Goal: Task Accomplishment & Management: Use online tool/utility

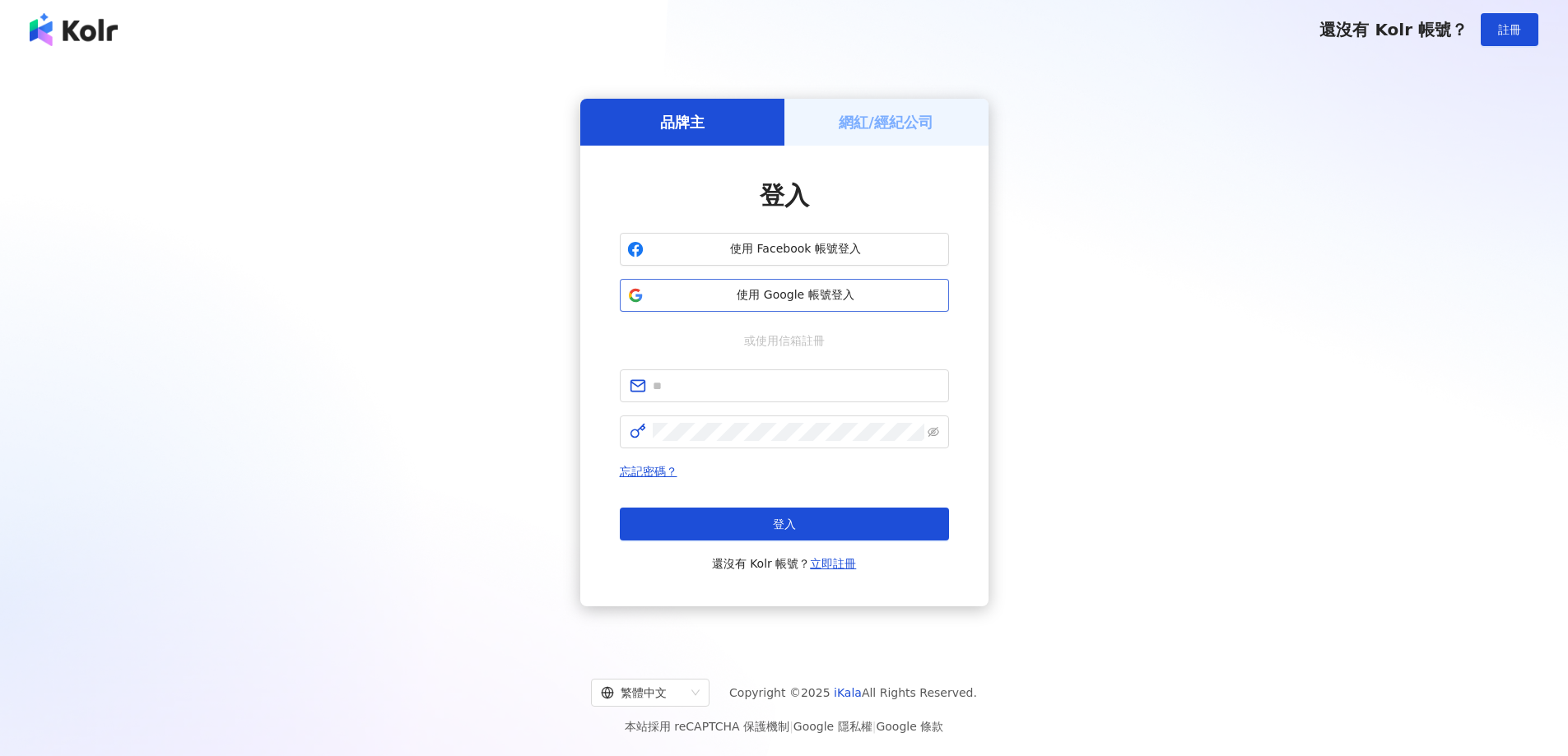
click at [770, 300] on span "使用 Google 帳號登入" at bounding box center [796, 295] width 291 height 17
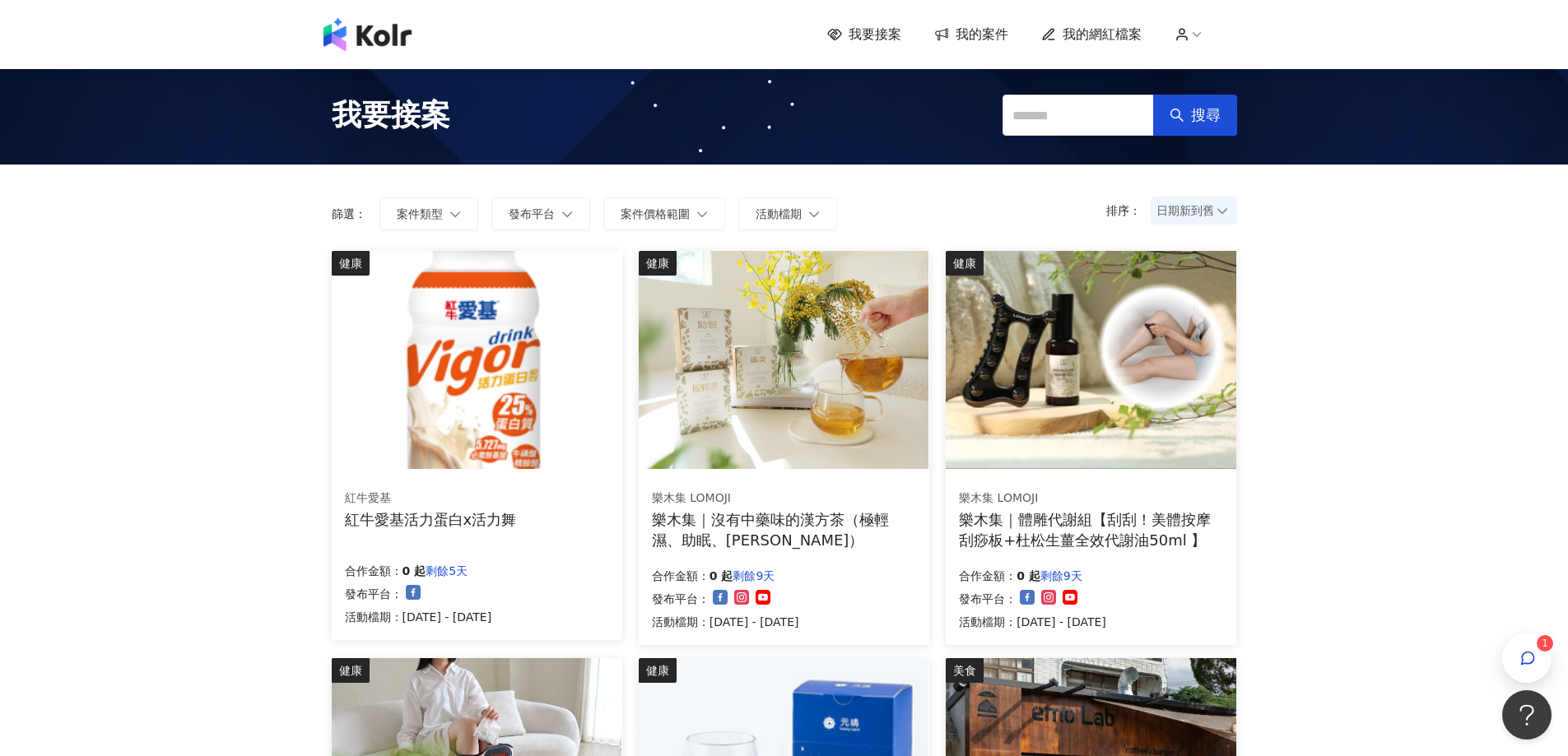
click at [970, 31] on span "我的案件" at bounding box center [983, 34] width 53 height 18
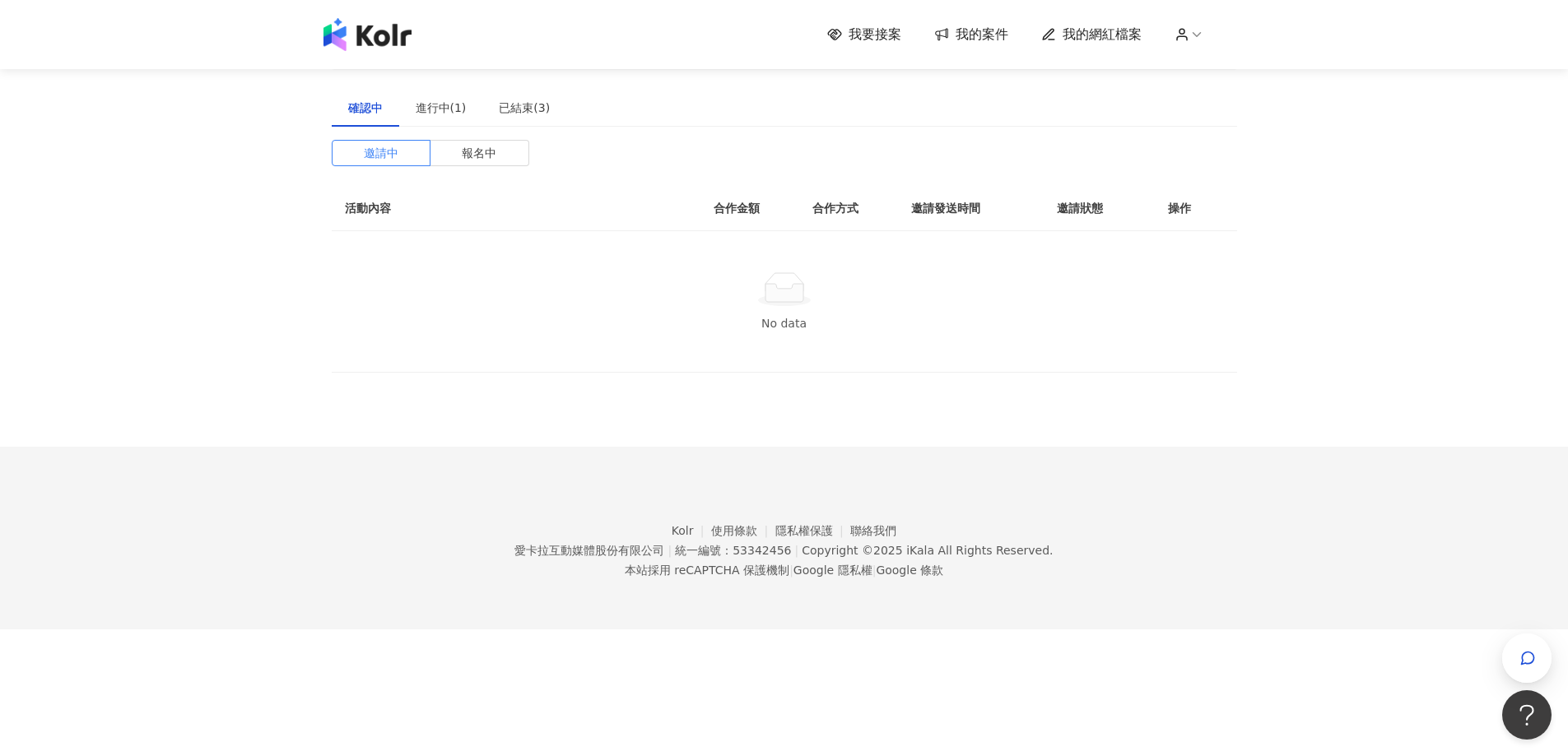
click at [896, 31] on span "我要接案" at bounding box center [875, 34] width 53 height 18
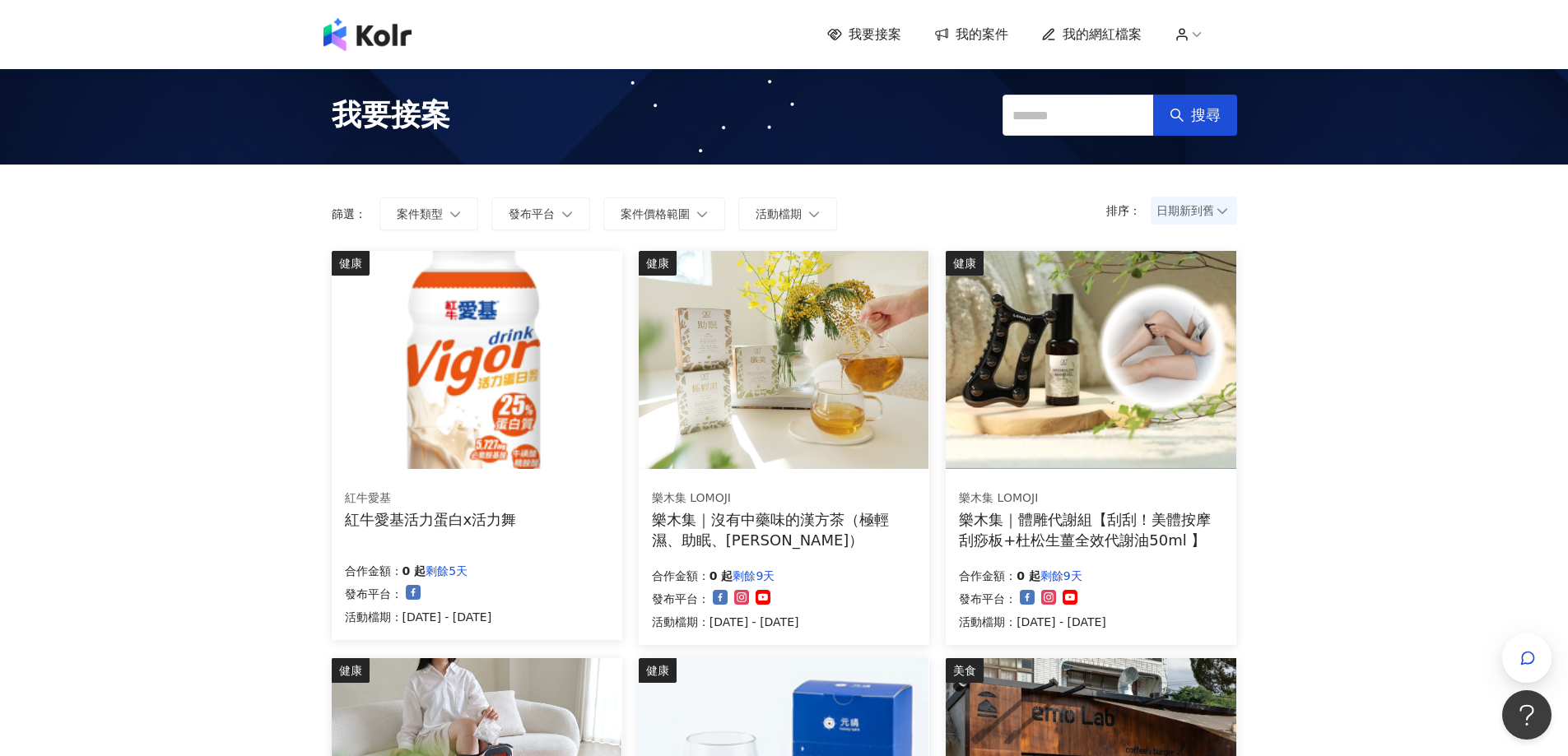
click at [946, 32] on icon at bounding box center [941, 34] width 17 height 16
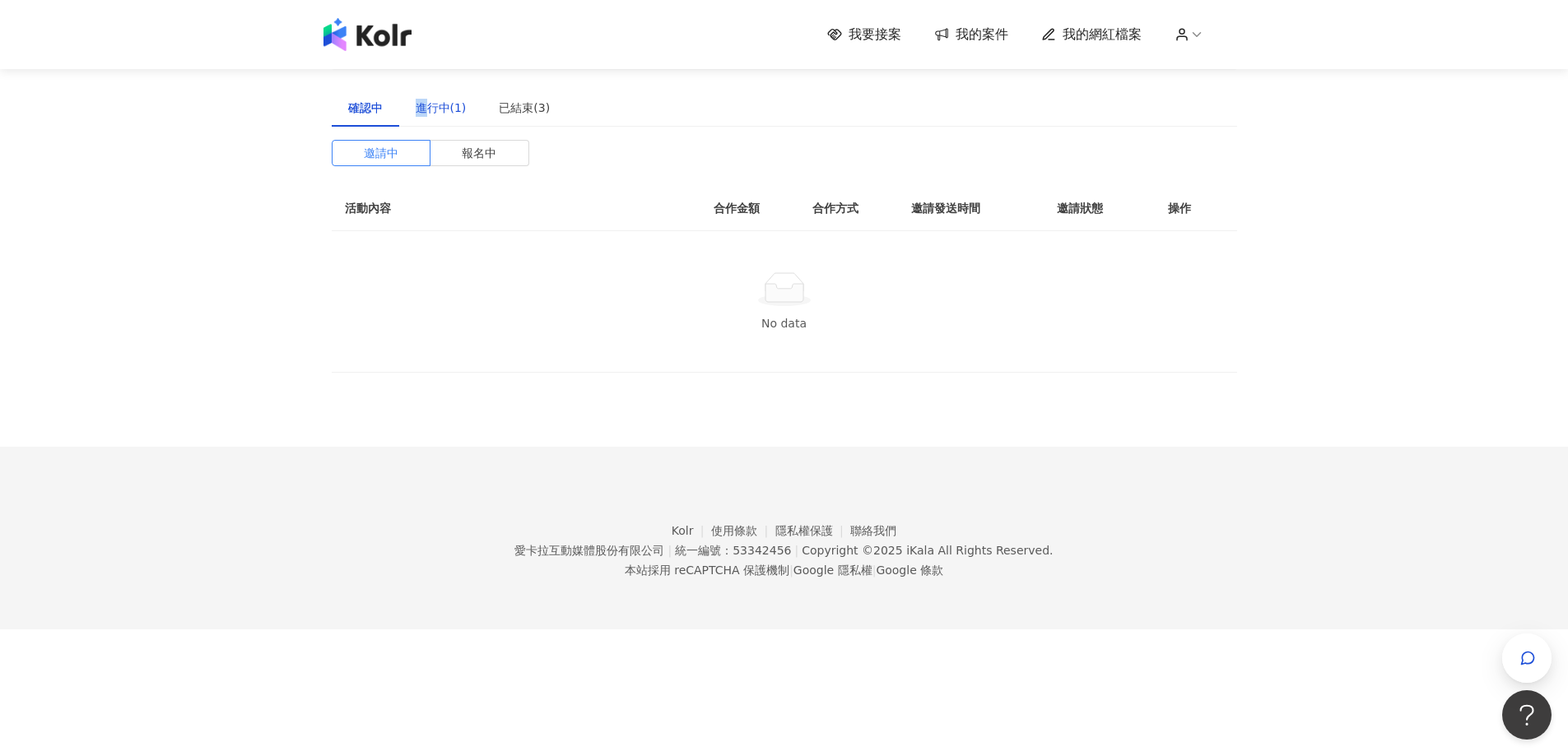
click at [421, 108] on div "進行中(1)" at bounding box center [442, 107] width 51 height 18
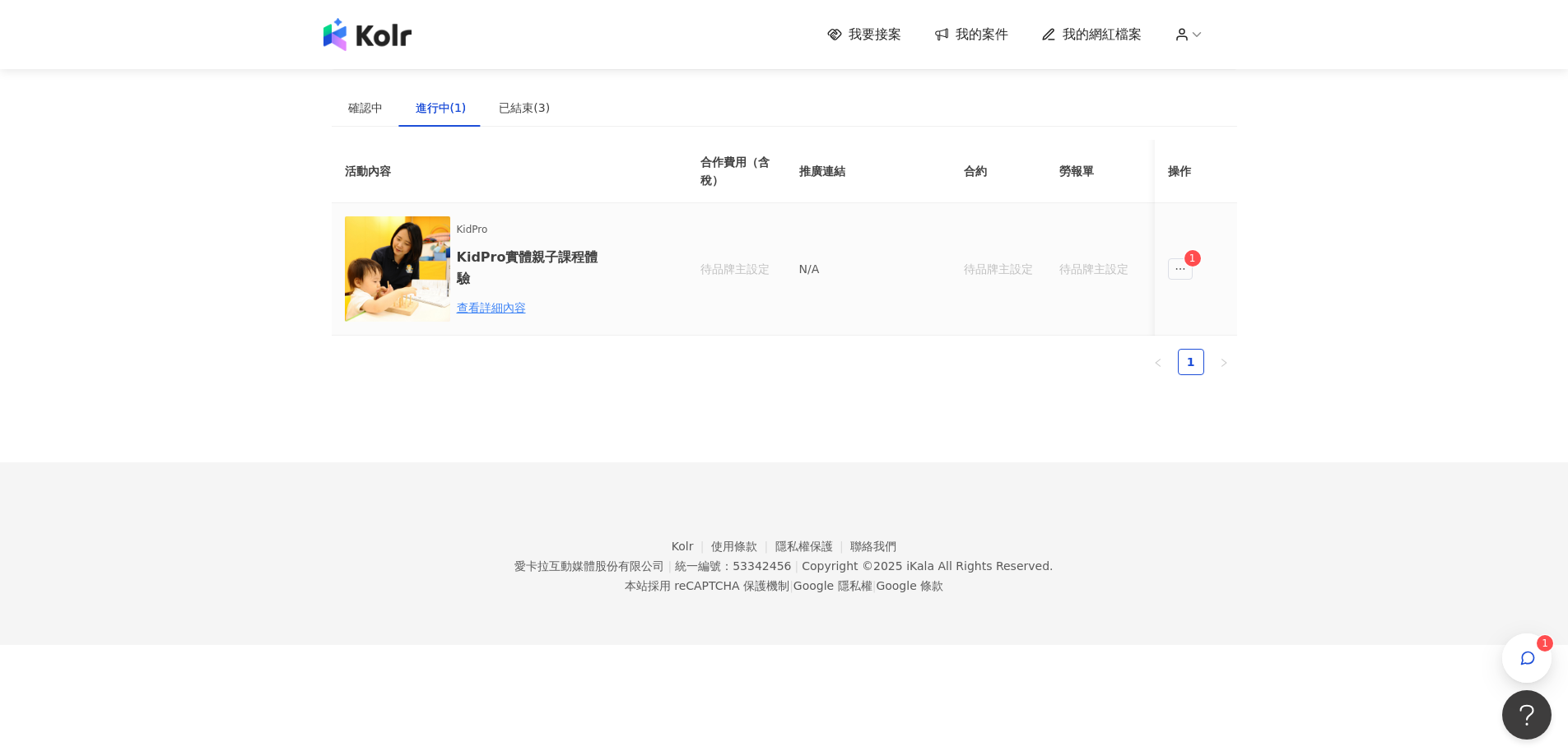
click at [1193, 269] on td "1" at bounding box center [1196, 269] width 83 height 133
click at [1186, 269] on span "ellipsis" at bounding box center [1179, 269] width 25 height 22
click at [1214, 337] on div "傳訊 1" at bounding box center [1213, 343] width 63 height 18
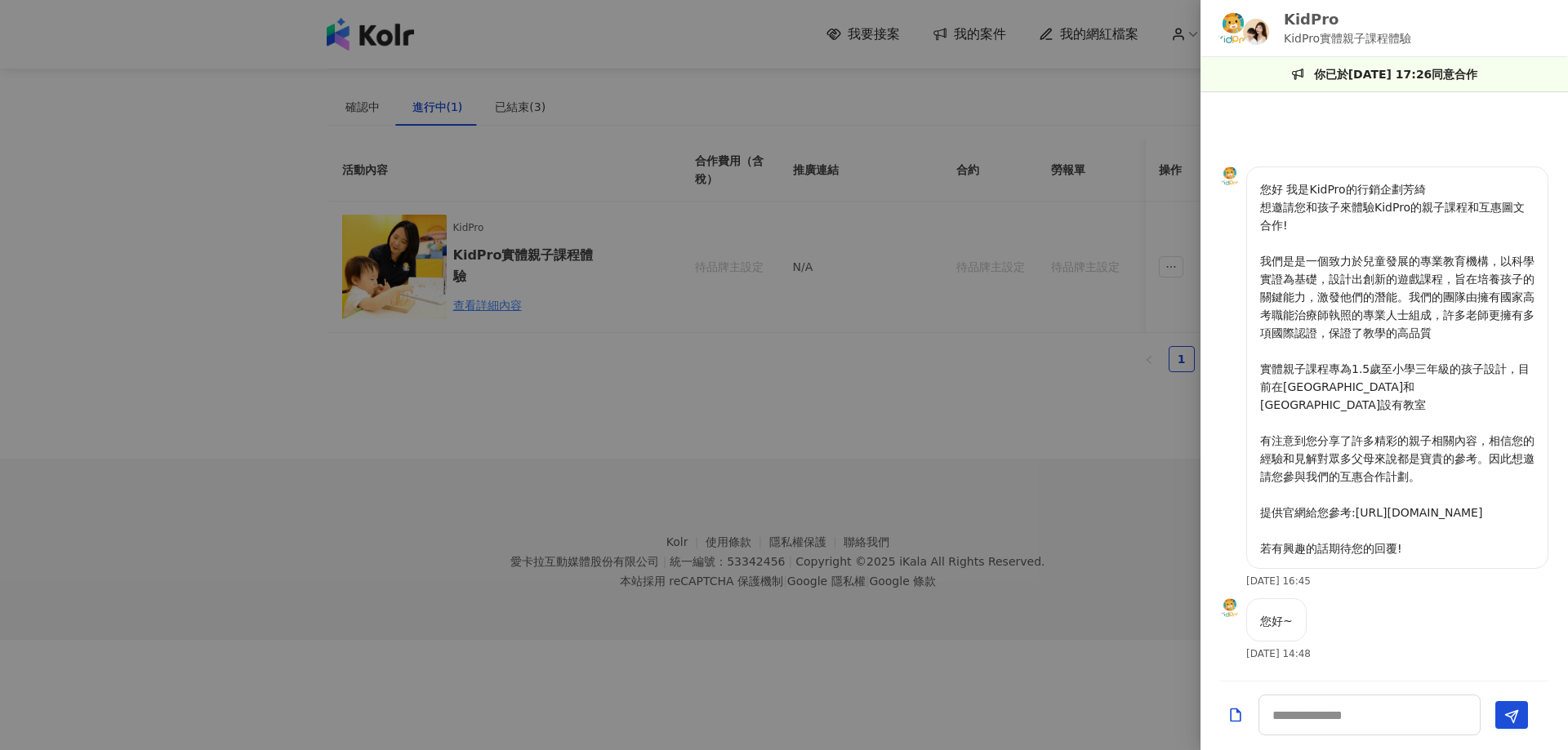
click at [809, 35] on div at bounding box center [784, 375] width 1568 height 750
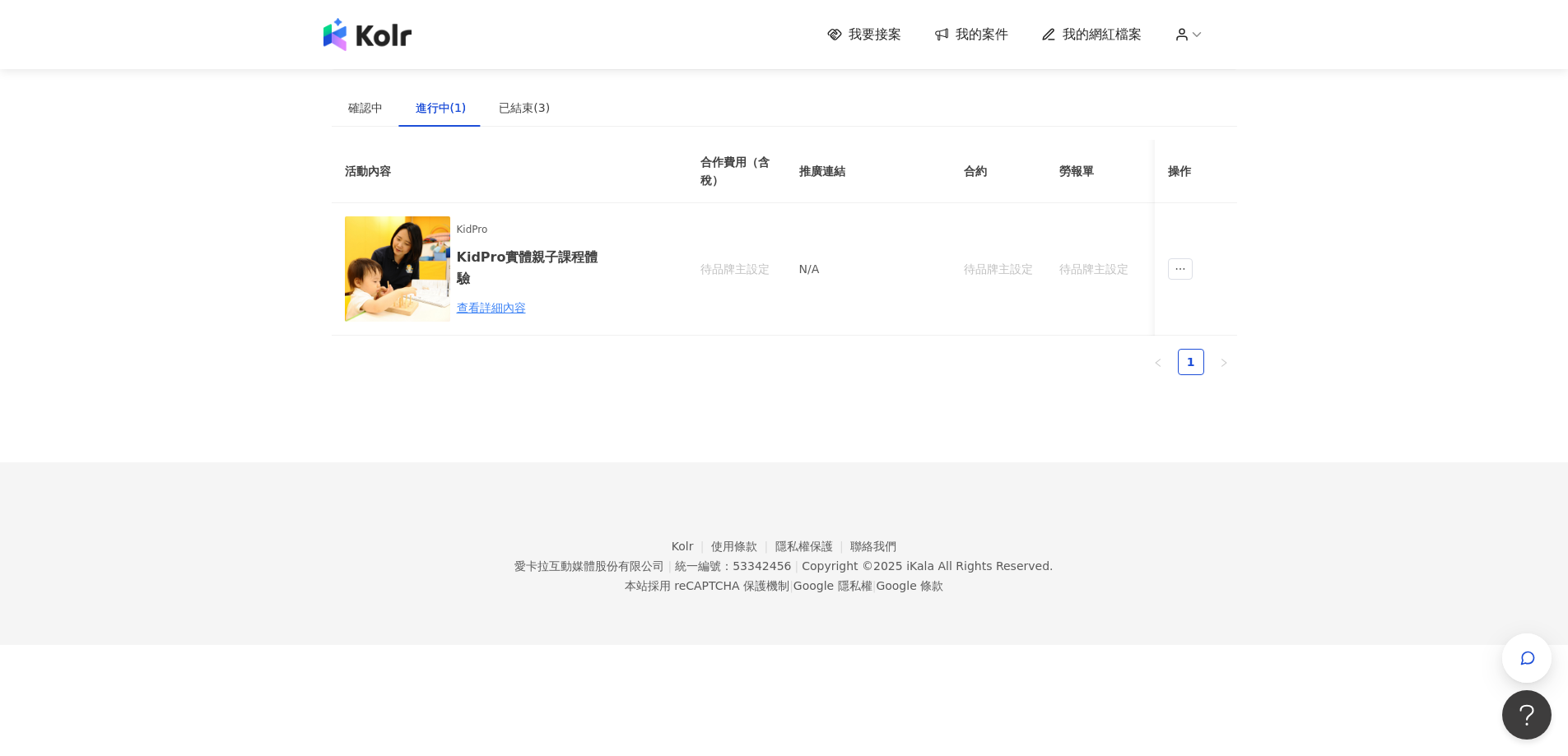
click at [886, 43] on span "我要接案" at bounding box center [875, 34] width 53 height 18
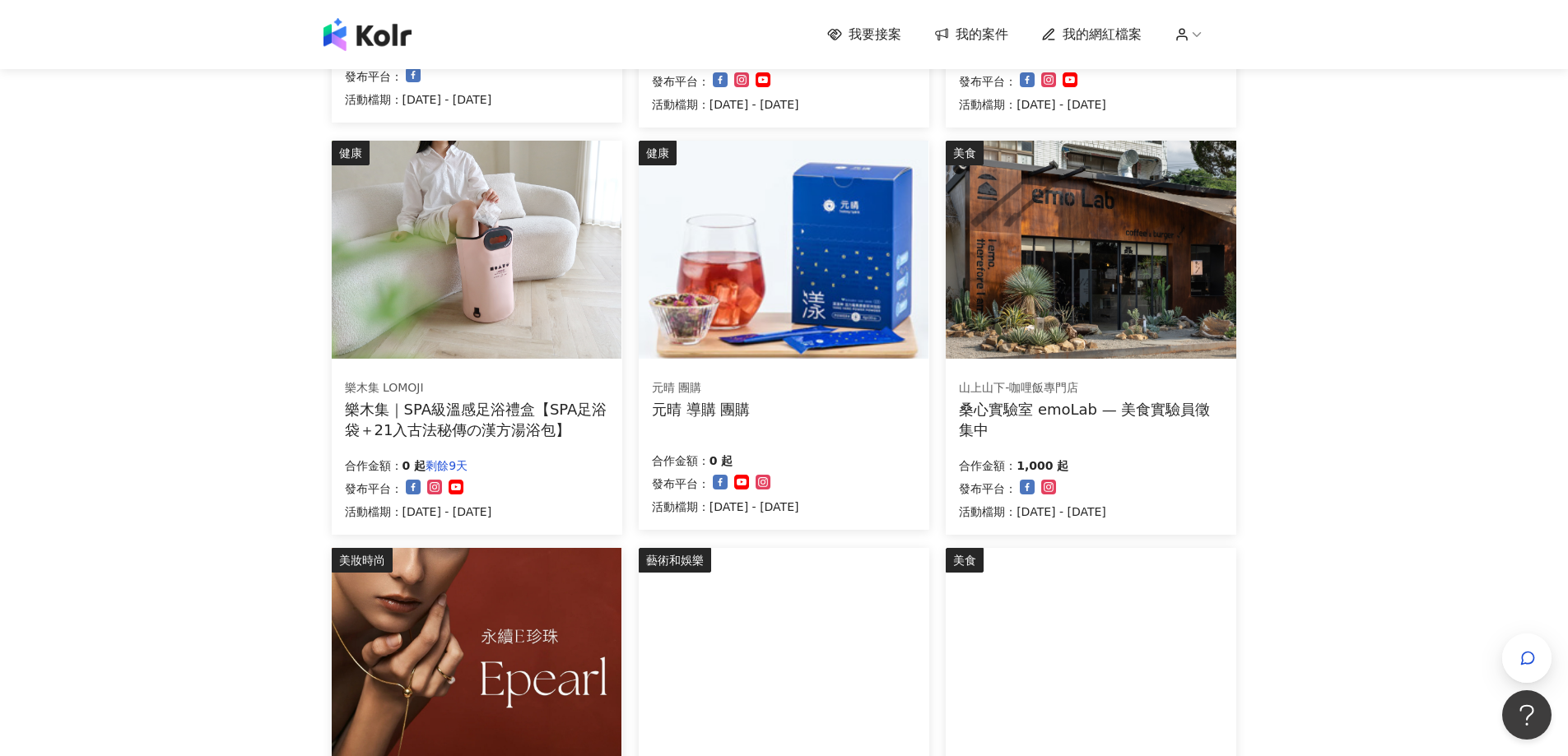
scroll to position [576, 0]
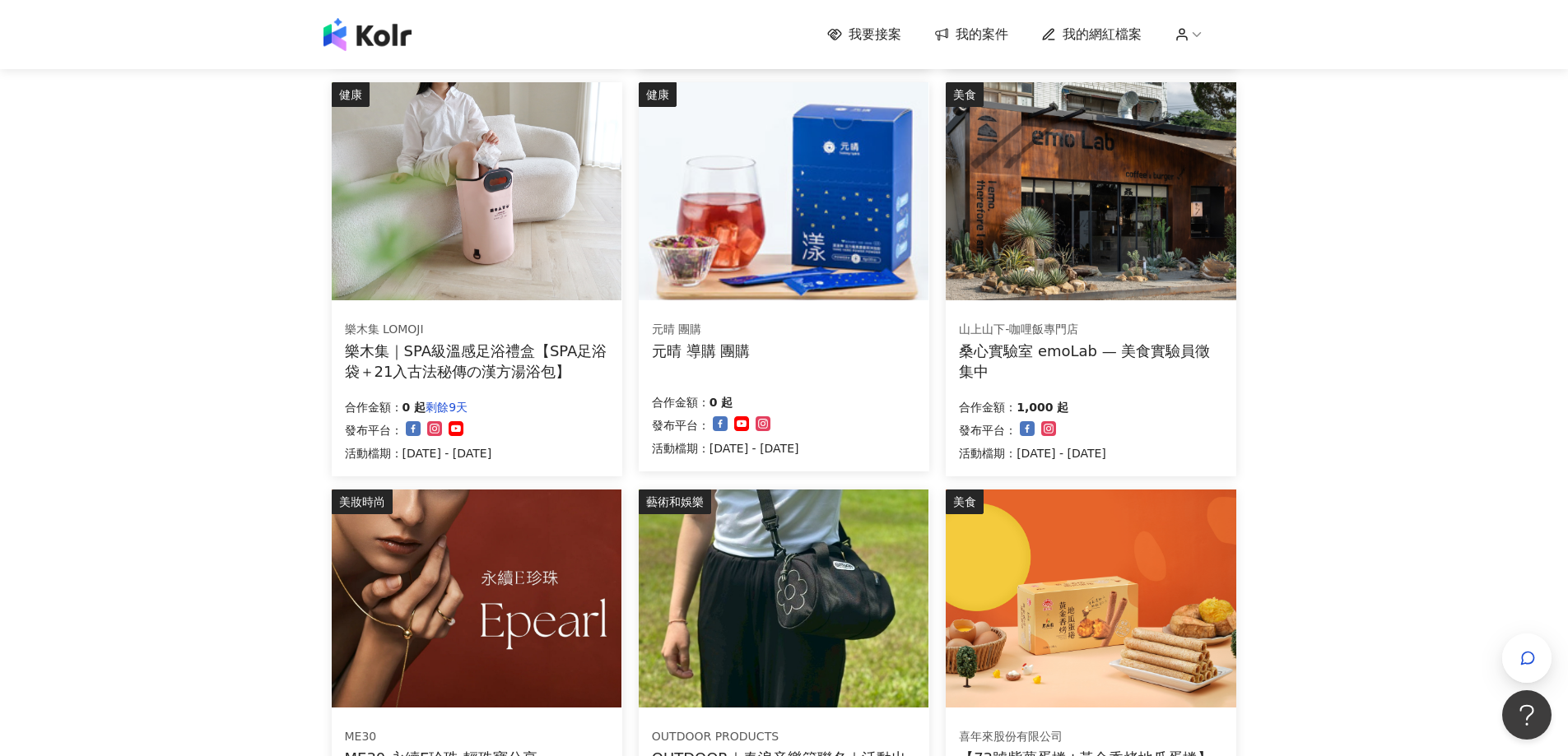
click at [1156, 336] on div "山上山下-咖哩飯專門店" at bounding box center [1091, 329] width 264 height 17
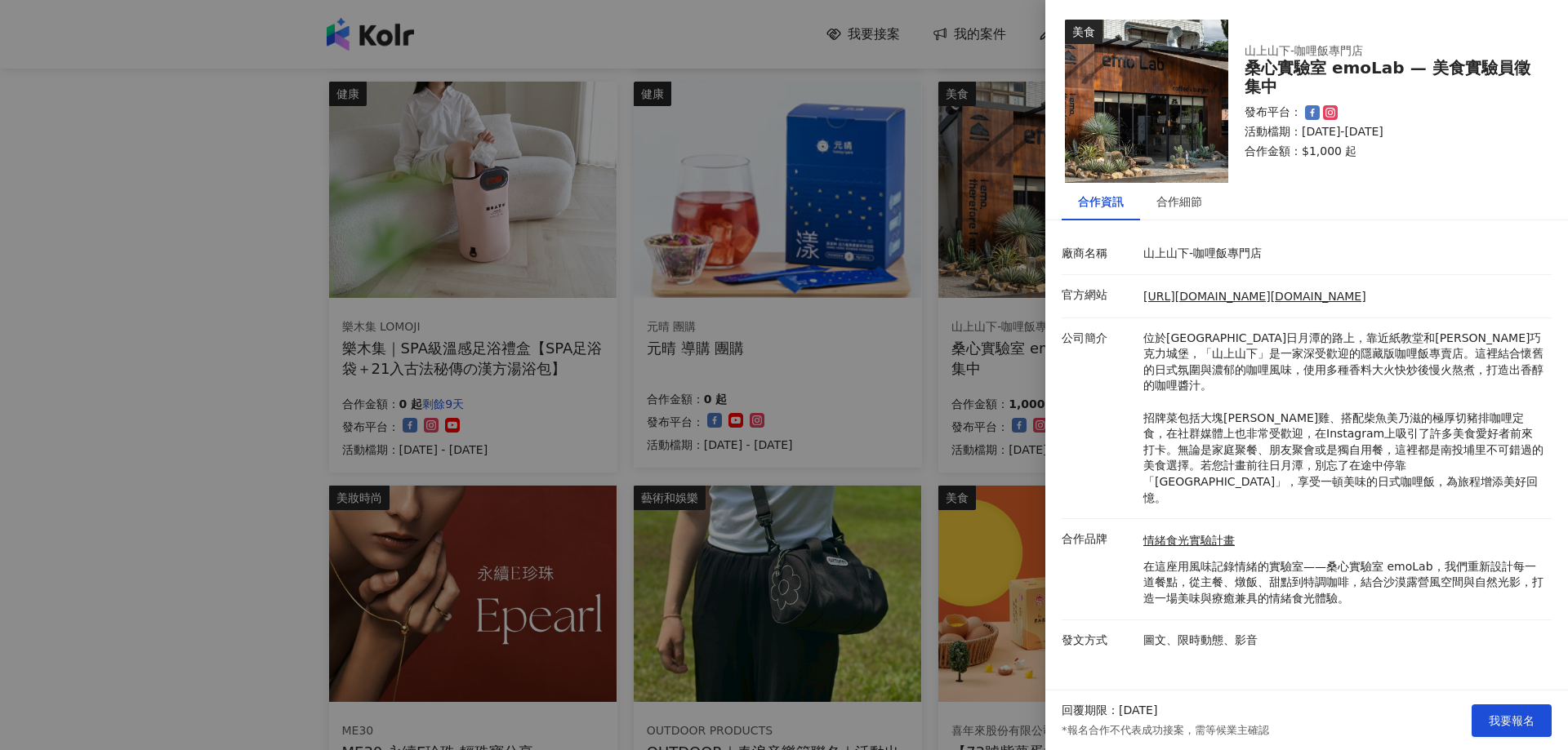
click at [880, 345] on div at bounding box center [784, 375] width 1568 height 750
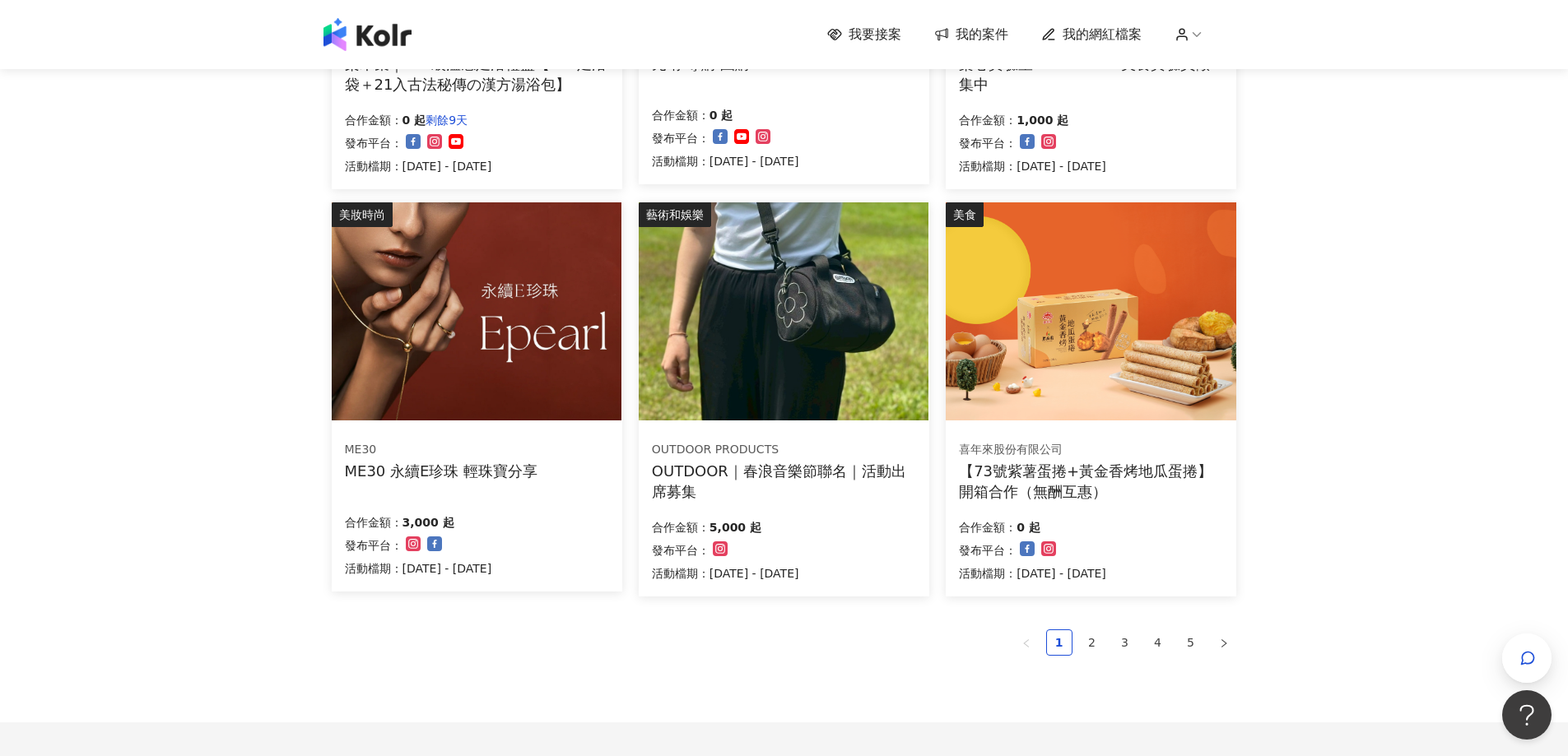
scroll to position [867, 0]
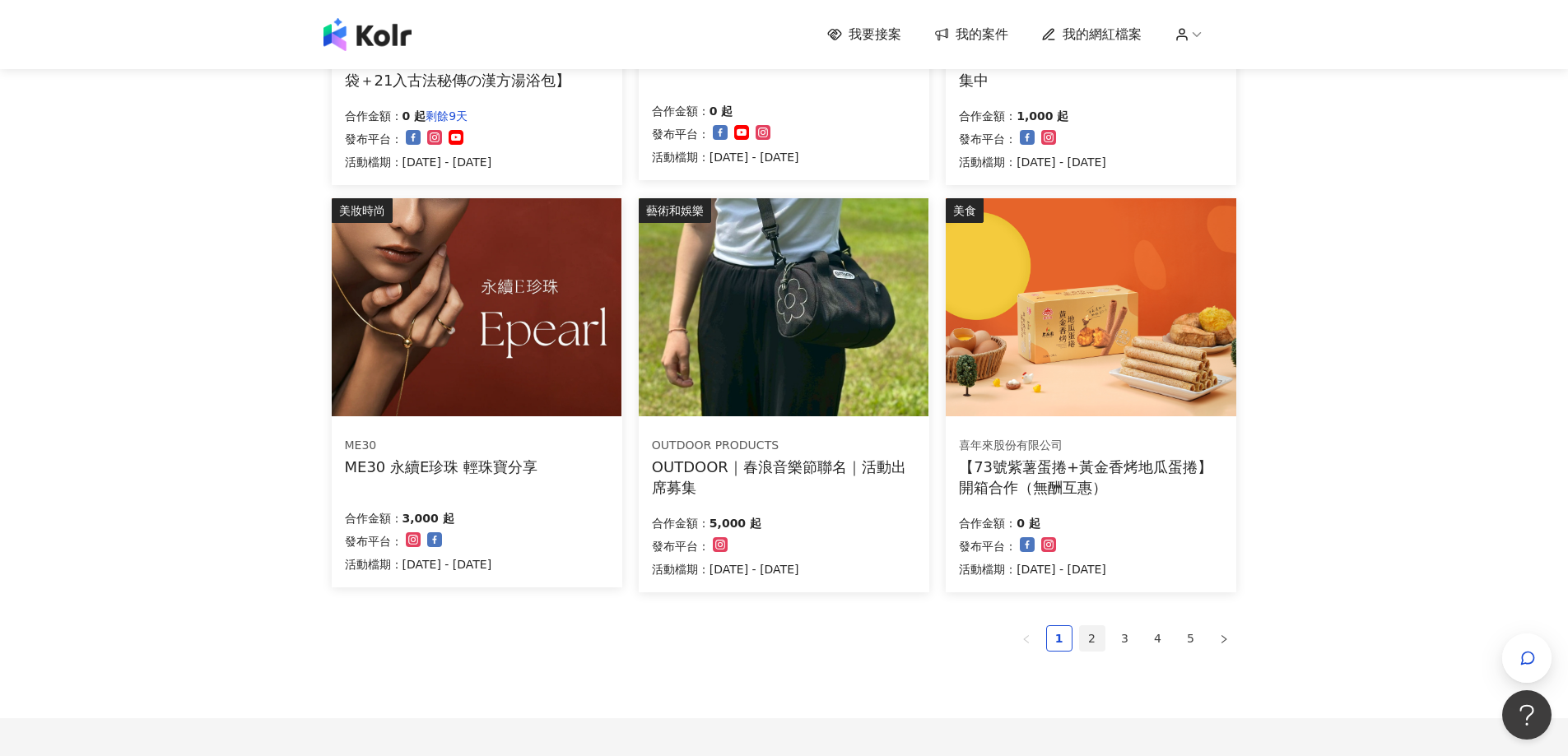
click at [1093, 638] on link "2" at bounding box center [1092, 638] width 25 height 25
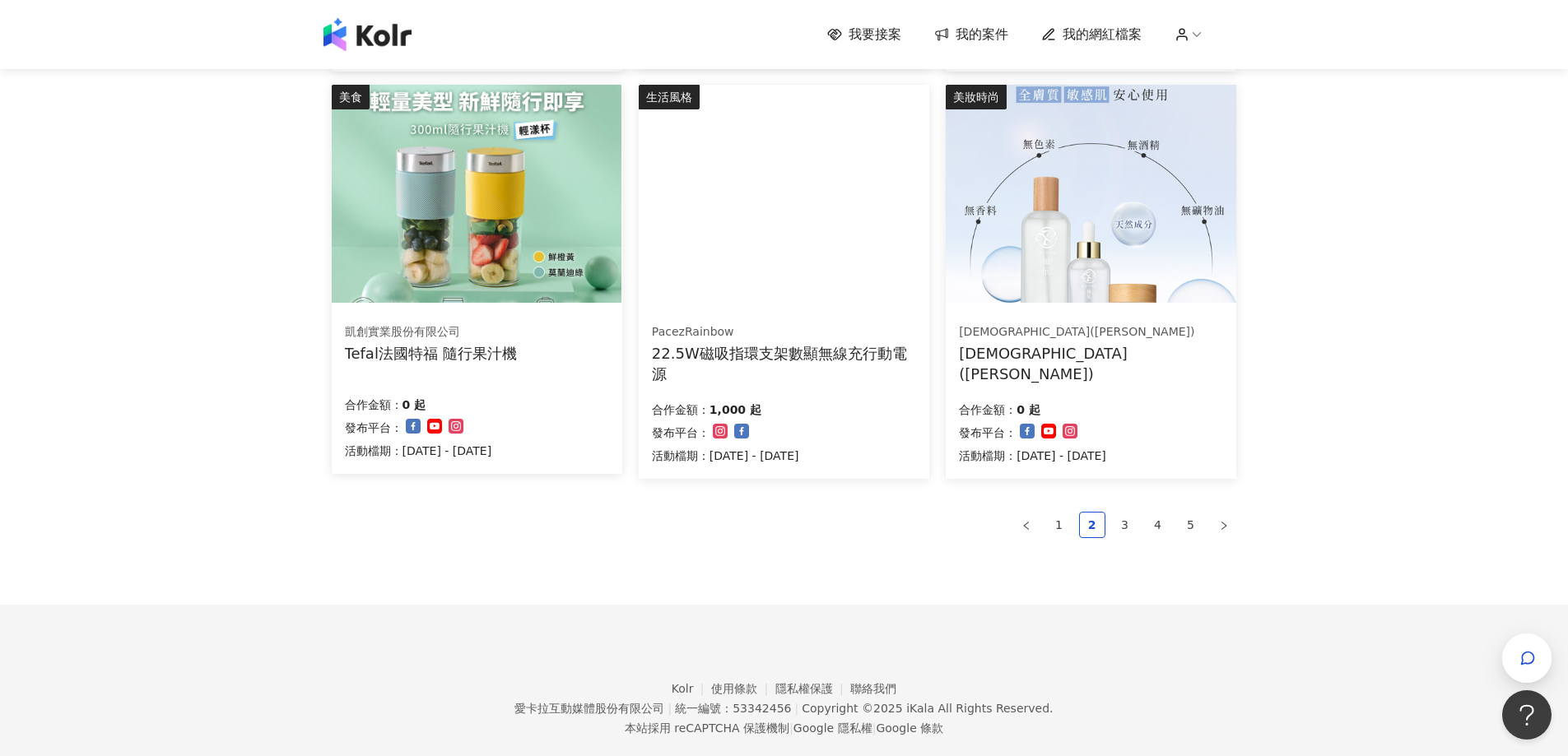
scroll to position [1012, 0]
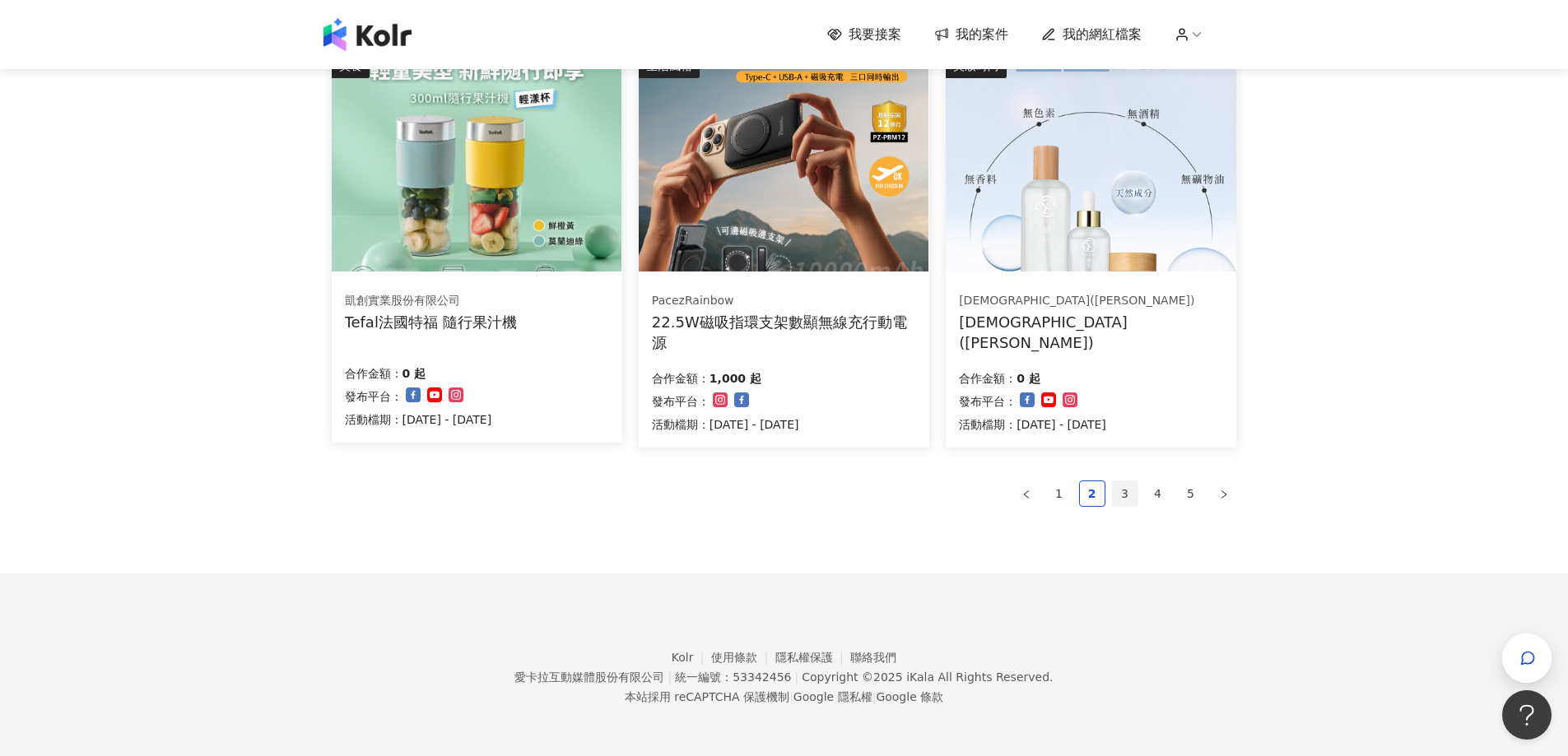
click at [1122, 497] on link "3" at bounding box center [1124, 494] width 25 height 25
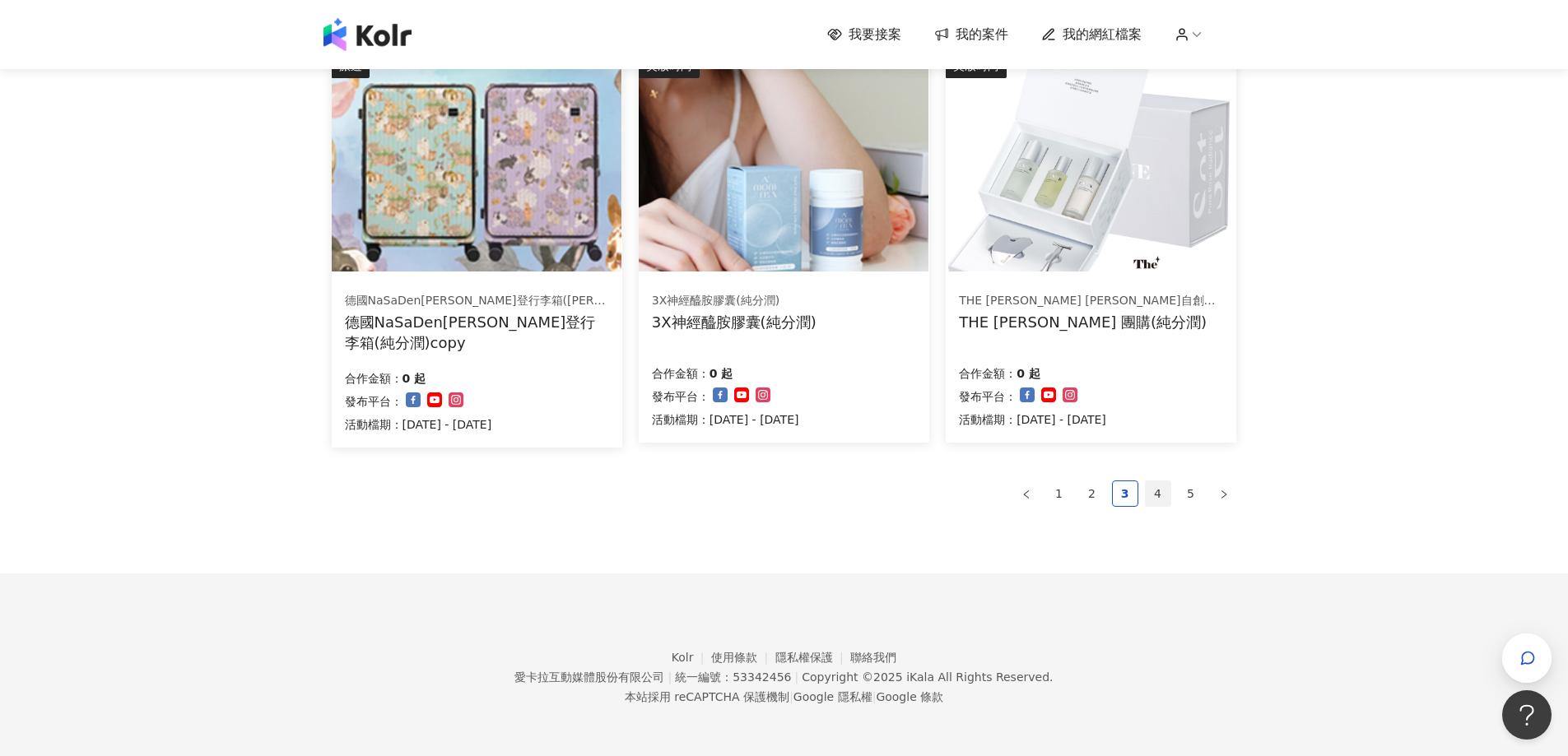
click at [1150, 495] on link "4" at bounding box center [1158, 494] width 25 height 25
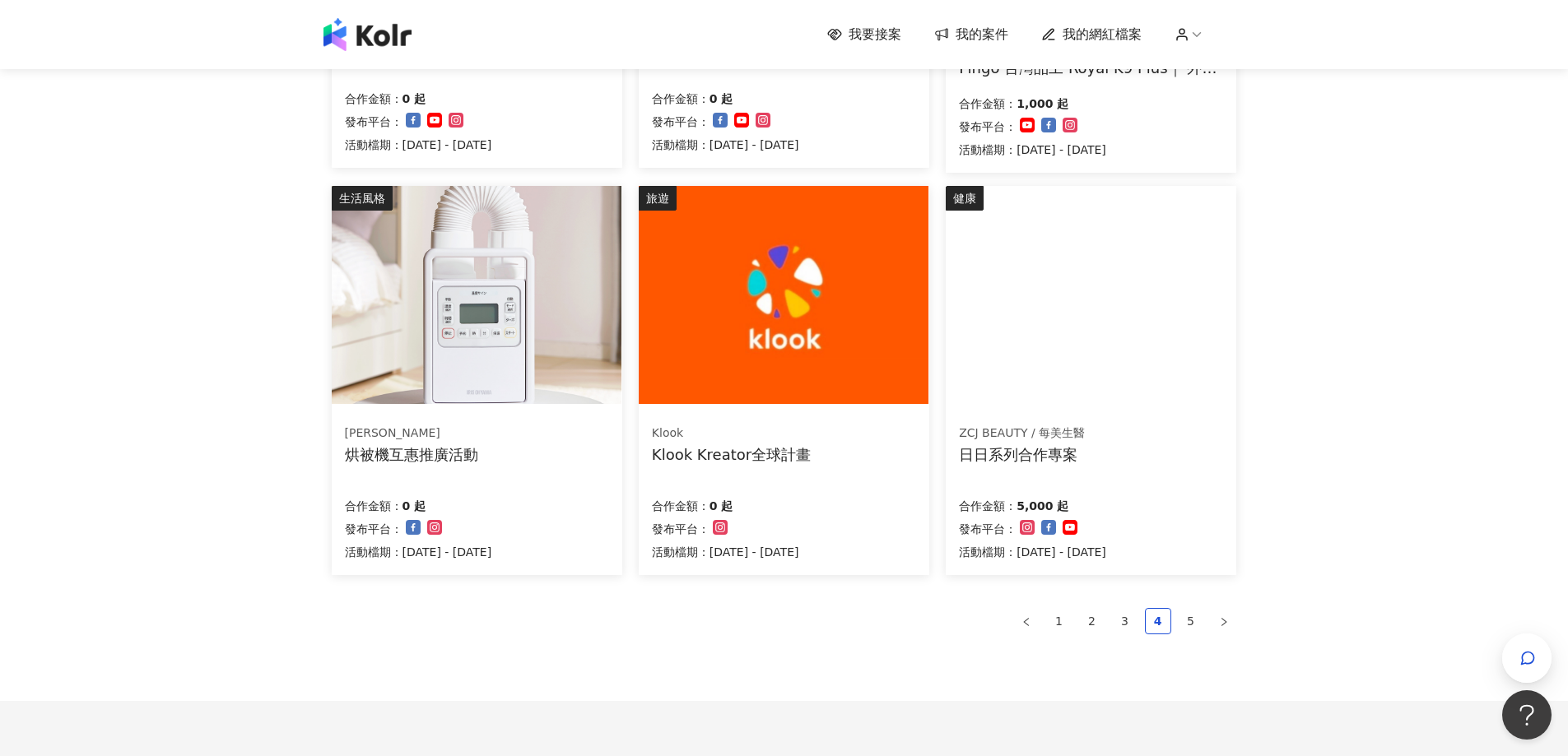
scroll to position [875, 0]
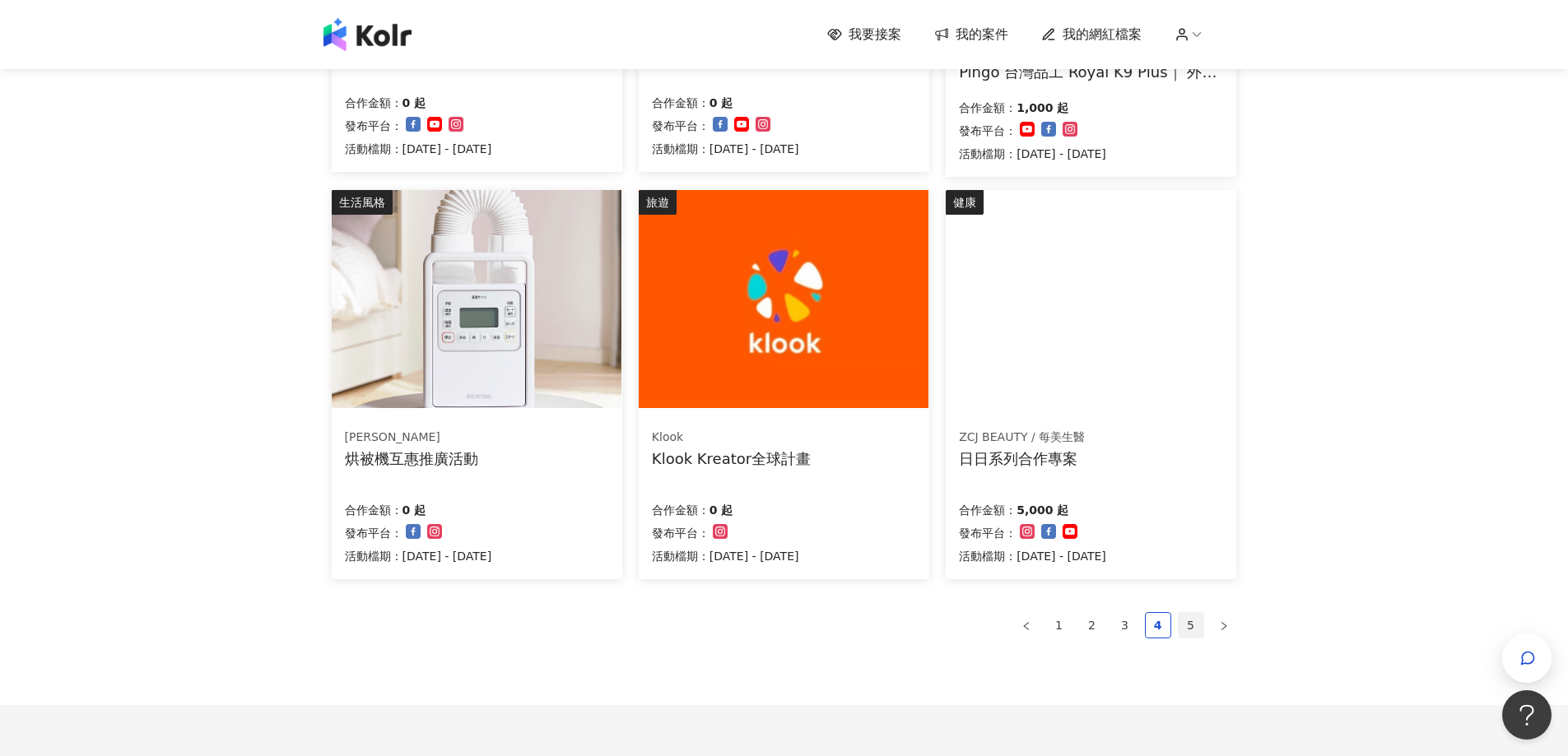
click at [1197, 621] on link "5" at bounding box center [1190, 624] width 25 height 25
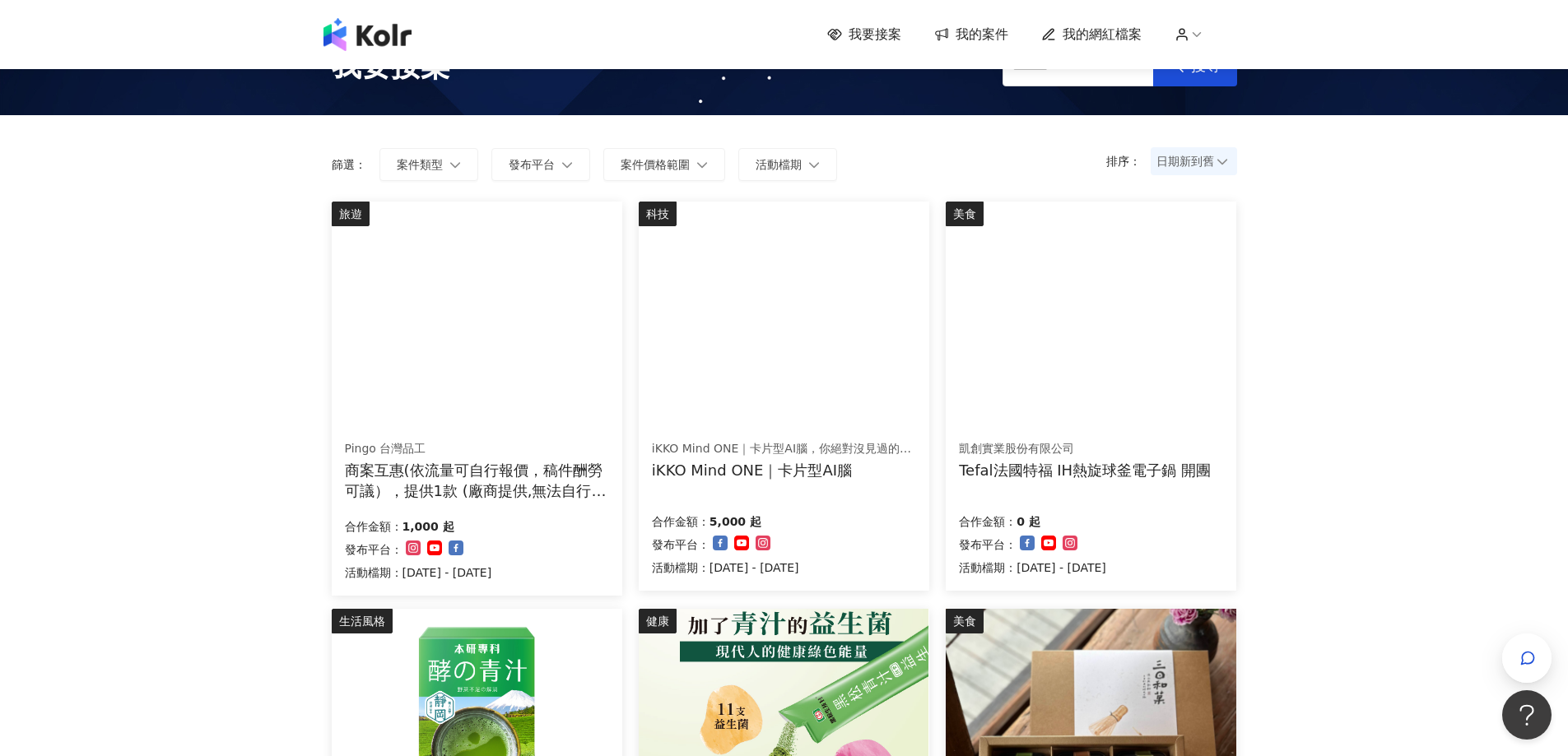
scroll to position [0, 0]
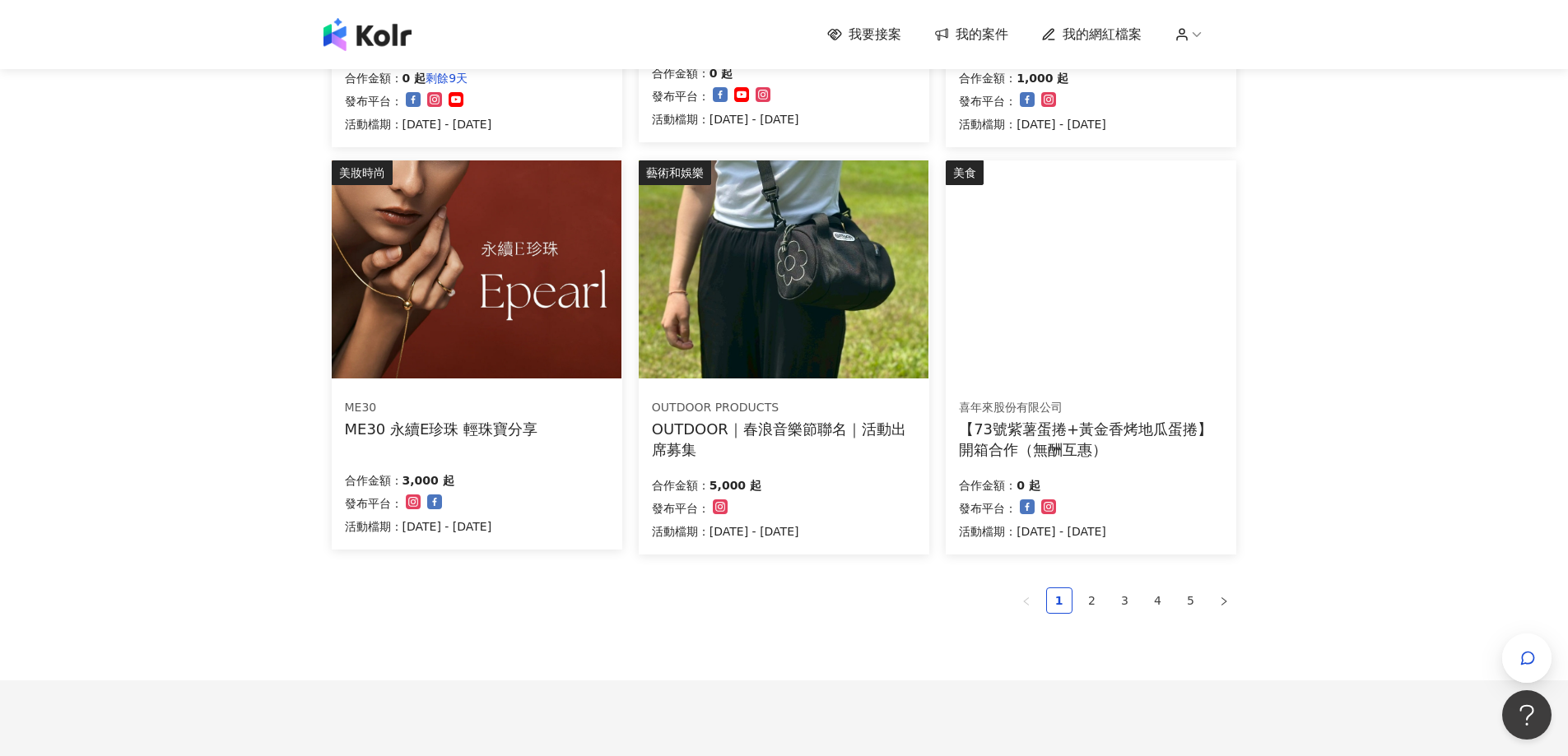
scroll to position [1012, 0]
